Goal: Information Seeking & Learning: Learn about a topic

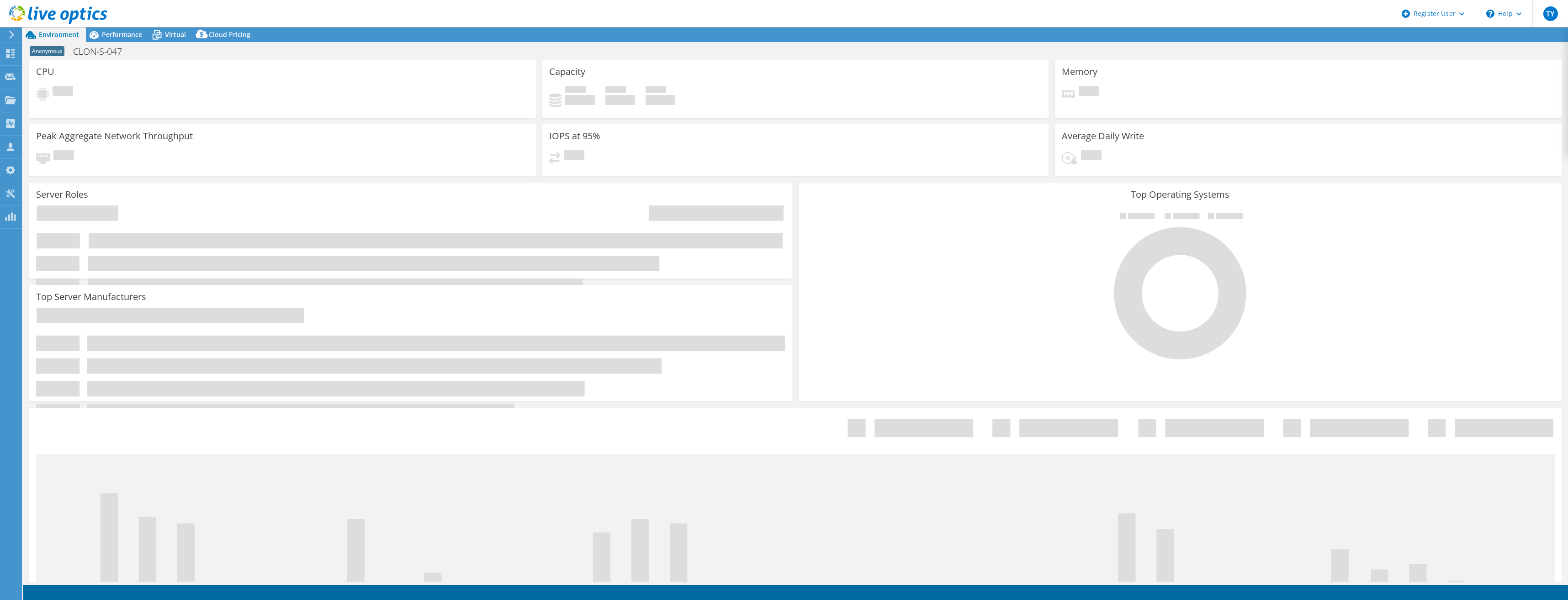
select select "EUFrankfurt"
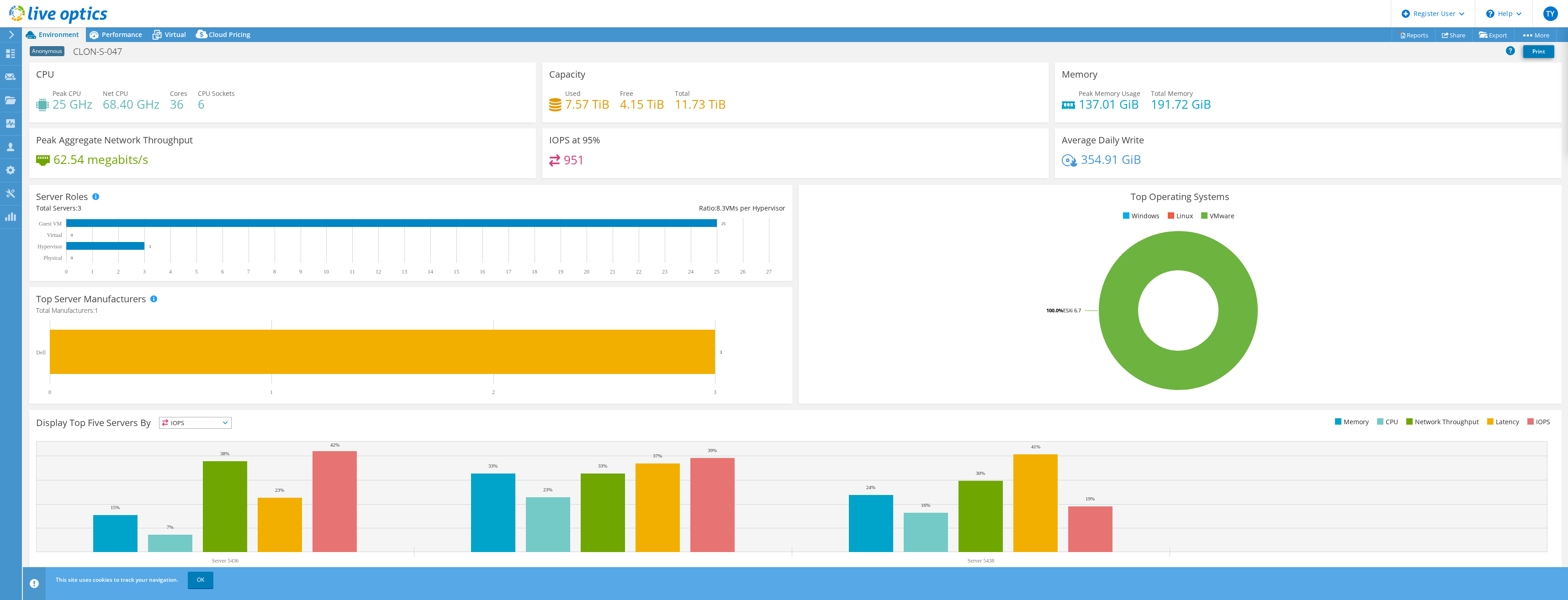
click at [268, 132] on div "Peak Aggregate Network Throughput 62.54 megabits/s" at bounding box center [282, 153] width 506 height 50
click at [127, 38] on span "Performance" at bounding box center [122, 35] width 40 height 9
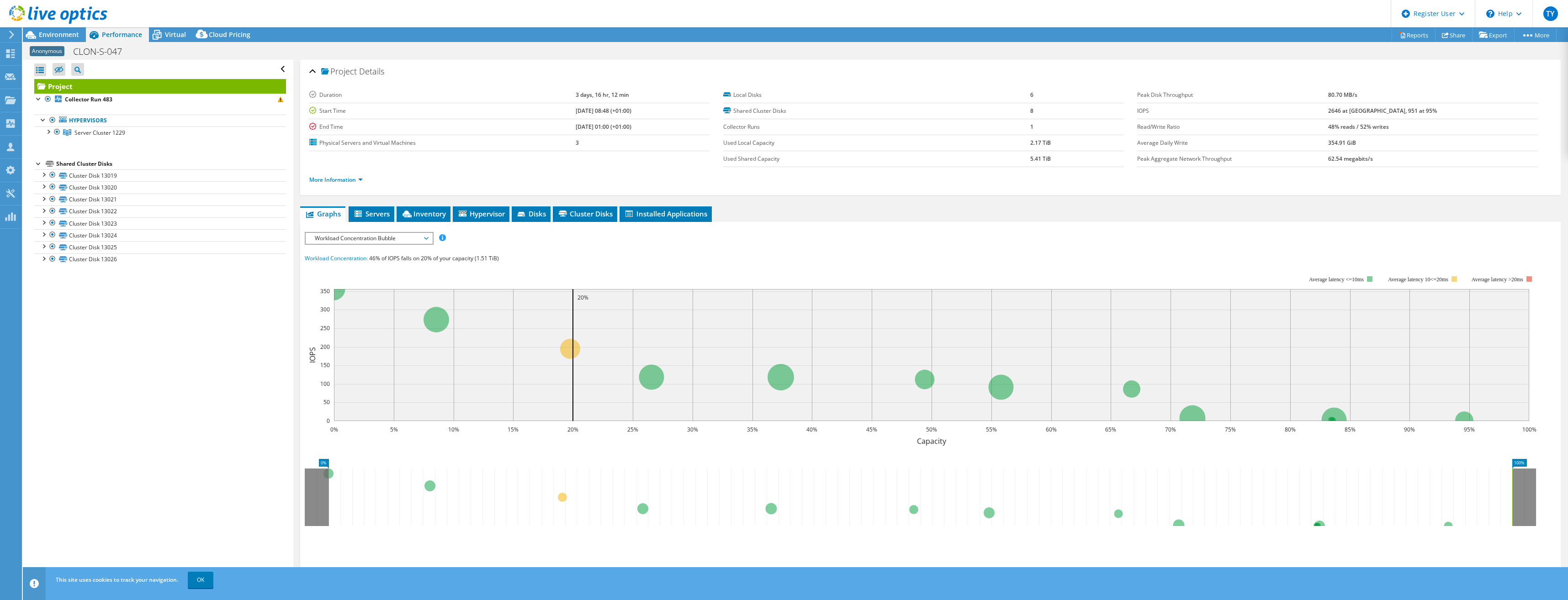
click at [85, 166] on div "Shared Cluster Disks" at bounding box center [171, 164] width 230 height 11
click at [80, 169] on div "Shared Cluster Disks" at bounding box center [171, 164] width 230 height 11
click at [77, 176] on link "Cluster Disk 13019" at bounding box center [160, 175] width 252 height 12
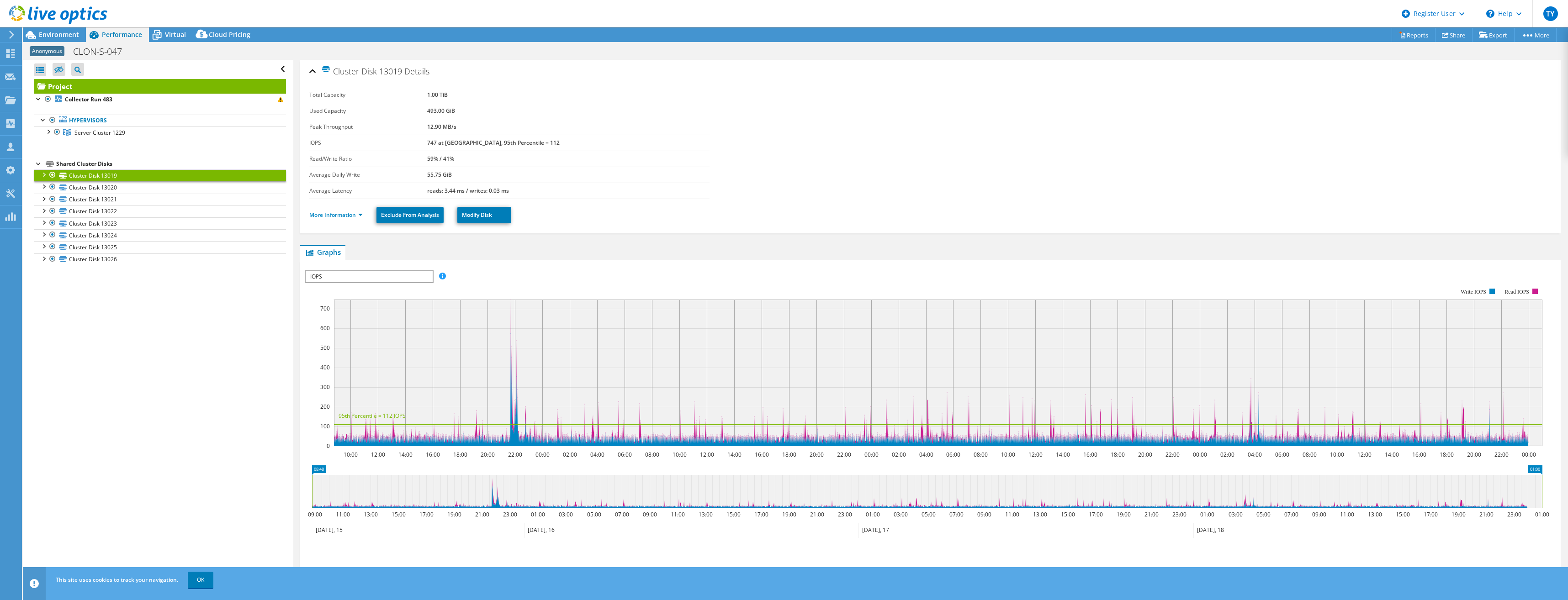
click at [332, 221] on ul "More Information Exclude From Analysis Modify Disk" at bounding box center [930, 214] width 1242 height 19
click at [336, 211] on li "More Information" at bounding box center [338, 215] width 59 height 10
click at [332, 217] on link "More Information" at bounding box center [336, 215] width 54 height 8
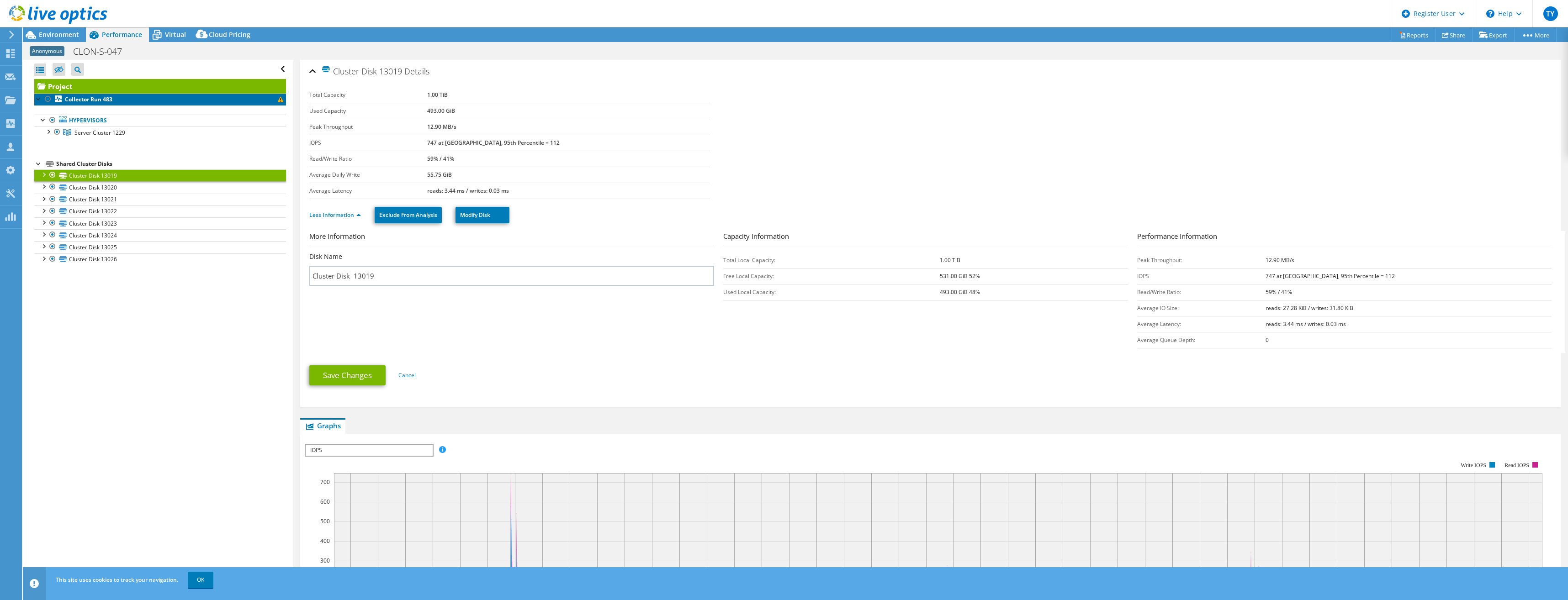
click at [103, 96] on b "Collector Run 483" at bounding box center [89, 99] width 47 height 8
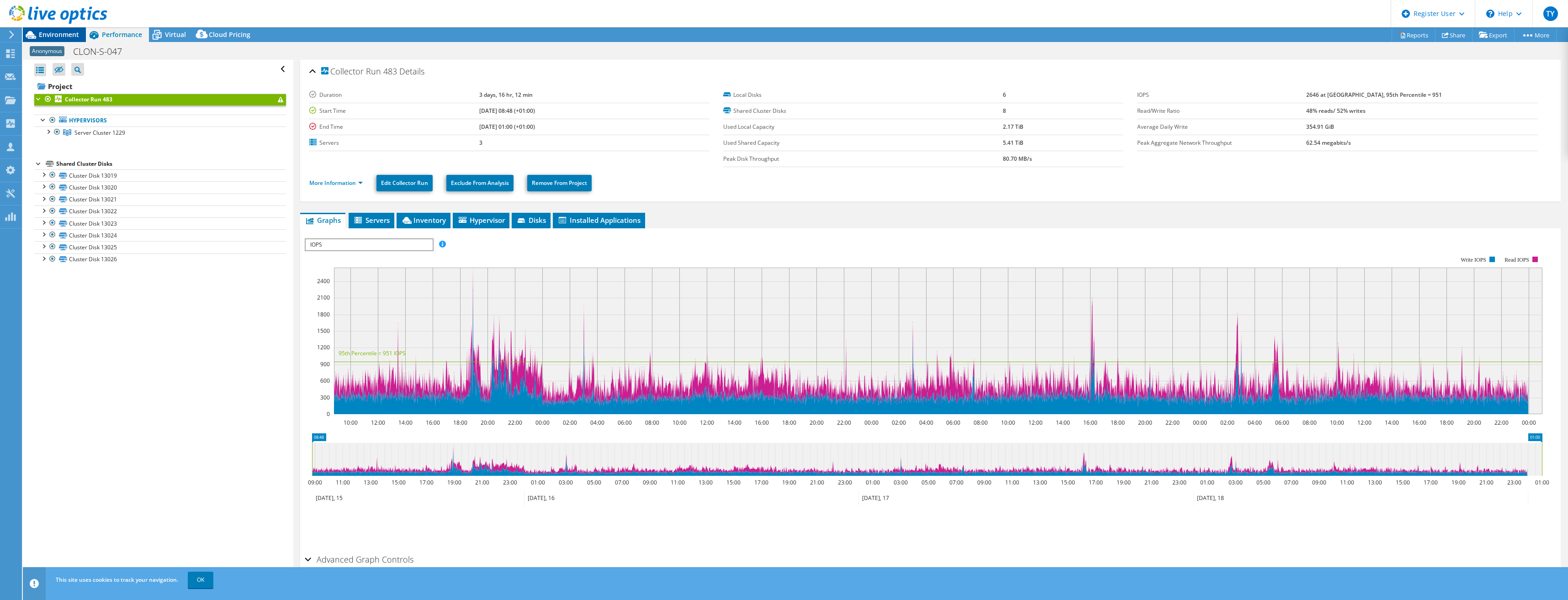
click at [65, 32] on span "Environment" at bounding box center [59, 35] width 40 height 9
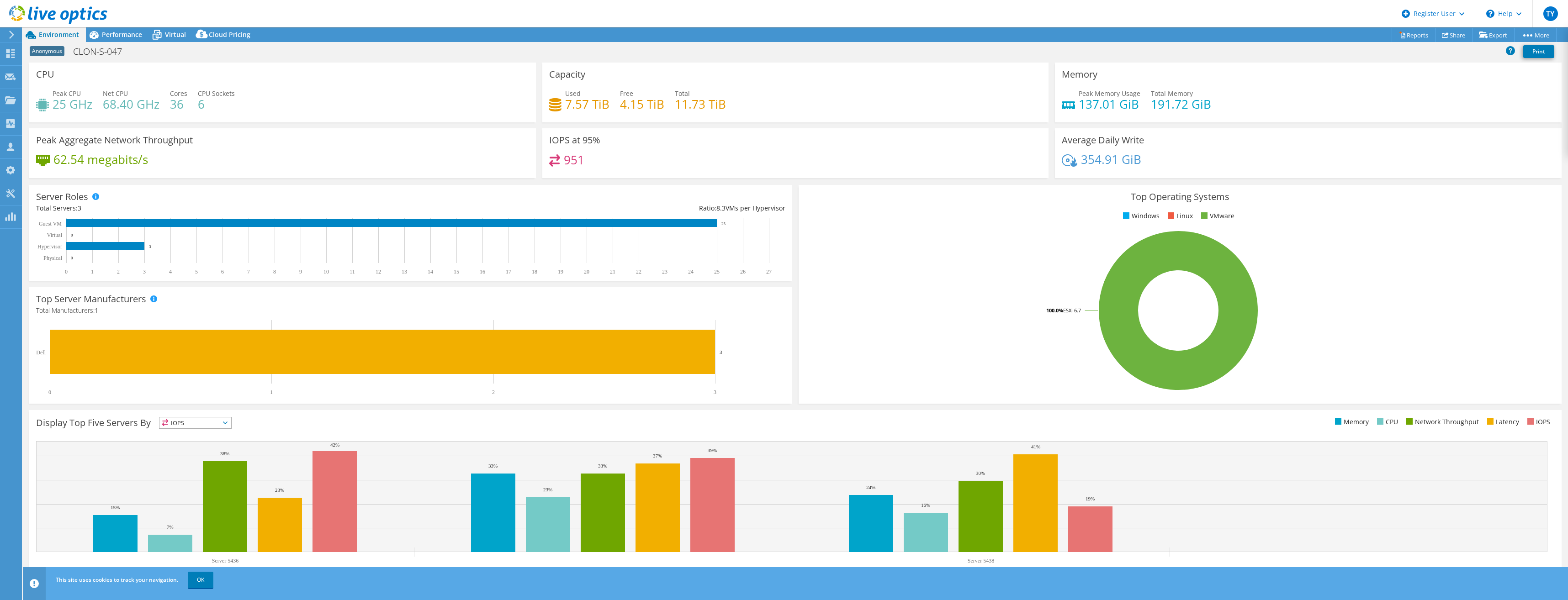
click at [312, 65] on div "CPU Peak CPU 25 GHz Net CPU 68.40 GHz Cores 36 CPU Sockets 6" at bounding box center [282, 92] width 506 height 60
click at [438, 102] on div "Peak CPU 25 GHz Net CPU 68.40 GHz Cores 36 CPU Sockets 6" at bounding box center [282, 103] width 493 height 30
click at [443, 22] on header "TY Dell User [PERSON_NAME] [PERSON_NAME][EMAIL_ADDRESS][PERSON_NAME][DOMAIN_NAM…" at bounding box center [784, 13] width 1568 height 27
click at [123, 33] on span "Performance" at bounding box center [122, 35] width 40 height 9
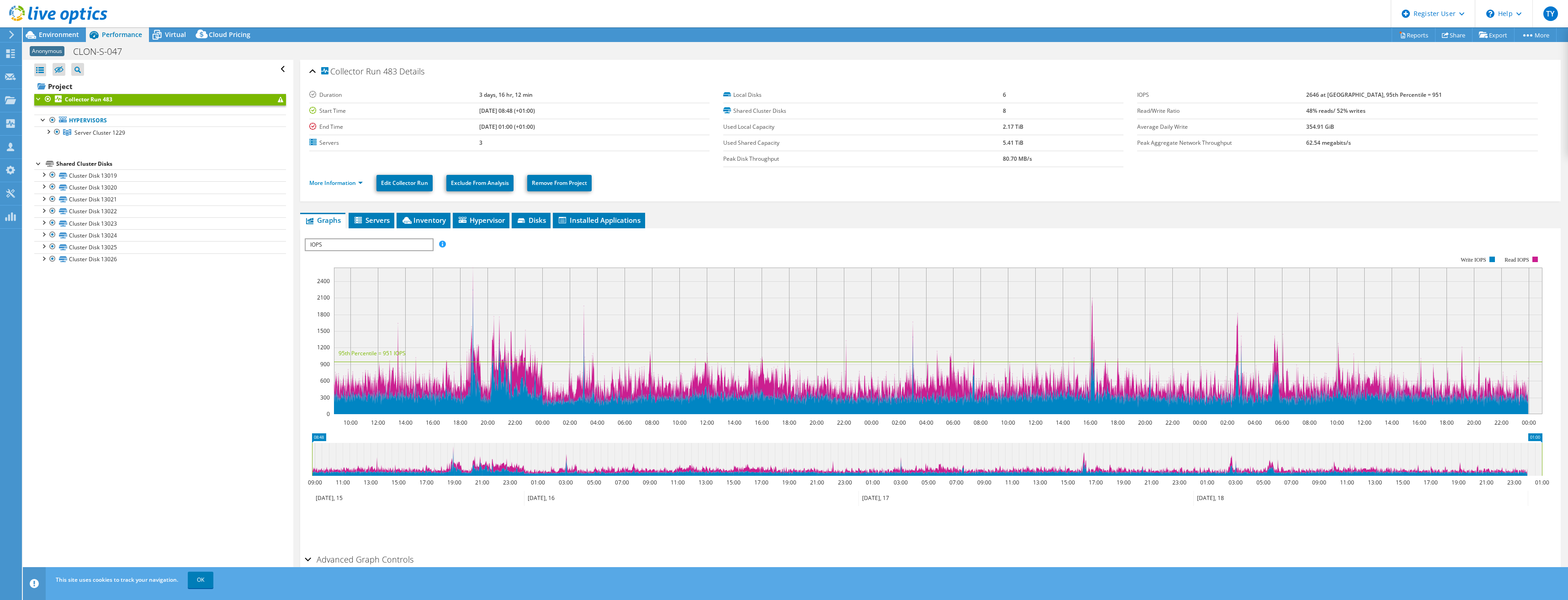
click at [212, 15] on header "TY Dell User [PERSON_NAME] [PERSON_NAME][EMAIL_ADDRESS][PERSON_NAME][DOMAIN_NAM…" at bounding box center [784, 13] width 1568 height 27
click at [175, 36] on span "Virtual" at bounding box center [175, 35] width 21 height 9
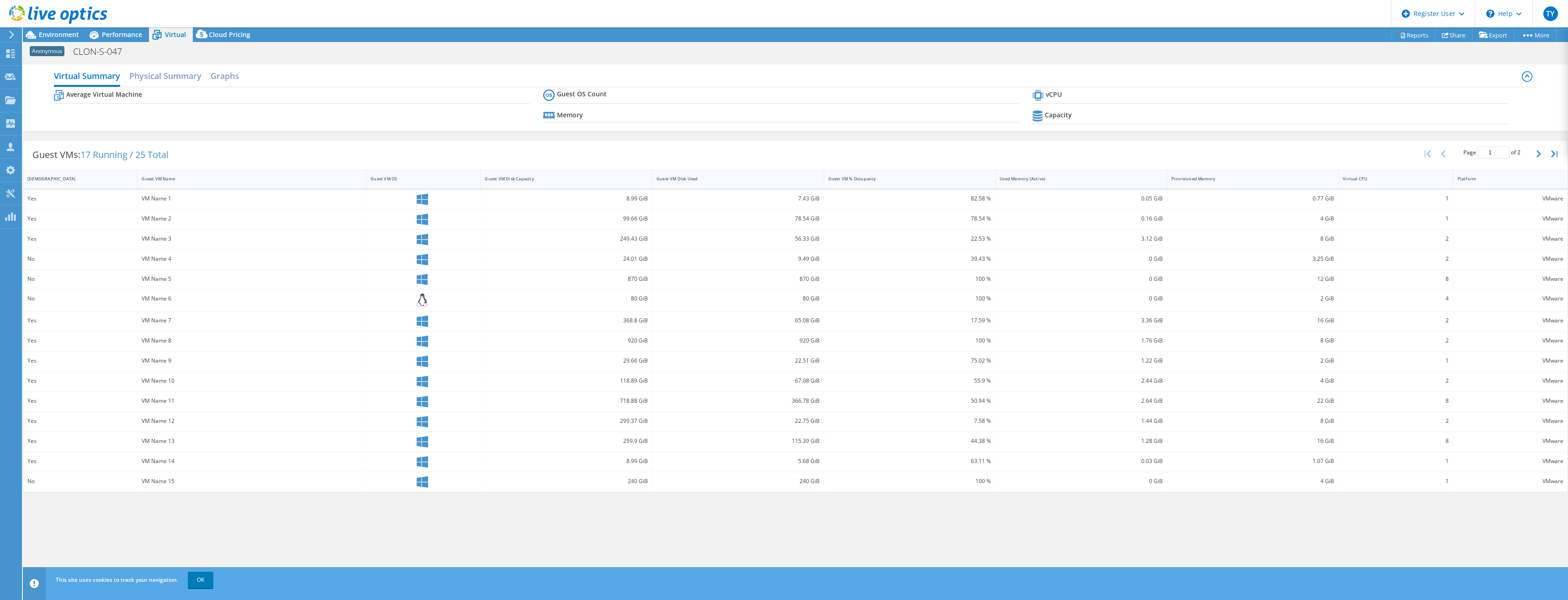
click at [153, 15] on header "TY Dell User [PERSON_NAME] [PERSON_NAME][EMAIL_ADDRESS][PERSON_NAME][DOMAIN_NAM…" at bounding box center [784, 13] width 1568 height 27
